Goal: Find specific page/section

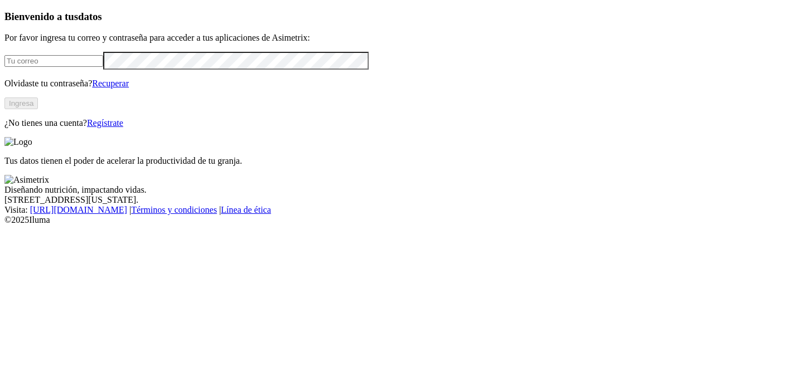
type input "[PERSON_NAME][EMAIL_ADDRESS][PERSON_NAME][DOMAIN_NAME]"
click at [38, 109] on button "Ingresa" at bounding box center [20, 104] width 33 height 12
